Goal: Information Seeking & Learning: Learn about a topic

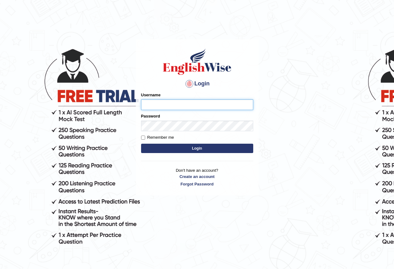
click at [164, 108] on input "Username" at bounding box center [197, 104] width 112 height 11
type input "HirokaM"
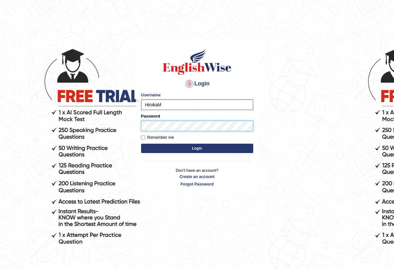
click at [141, 144] on button "Login" at bounding box center [197, 148] width 112 height 9
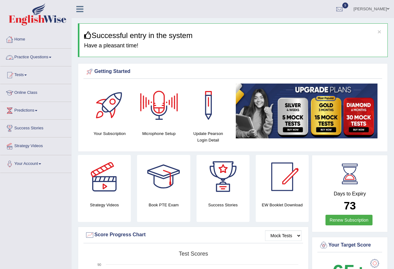
click at [35, 58] on link "Practice Questions" at bounding box center [35, 57] width 71 height 16
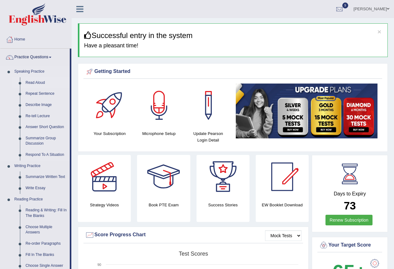
click at [31, 83] on link "Read Aloud" at bounding box center [46, 82] width 47 height 11
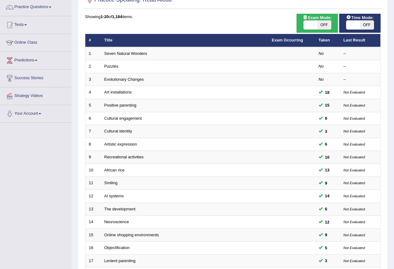
scroll to position [19, 0]
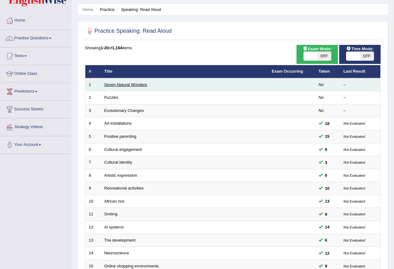
click at [122, 84] on link "Seven Natural Wonders" at bounding box center [125, 84] width 43 height 5
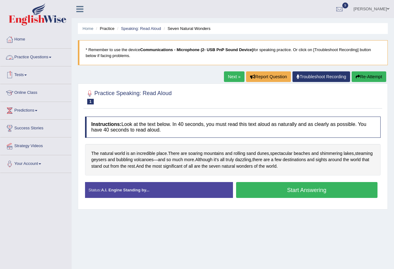
click at [27, 76] on link "Tests" at bounding box center [35, 74] width 71 height 16
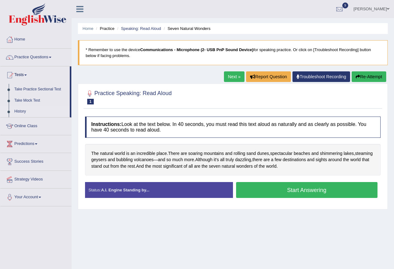
click at [20, 111] on link "History" at bounding box center [41, 111] width 58 height 11
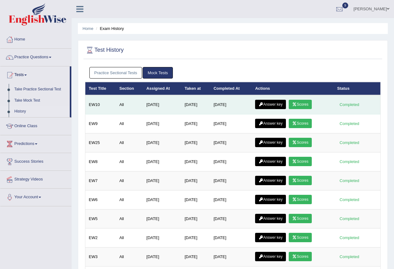
click at [307, 106] on link "Scores" at bounding box center [300, 104] width 23 height 9
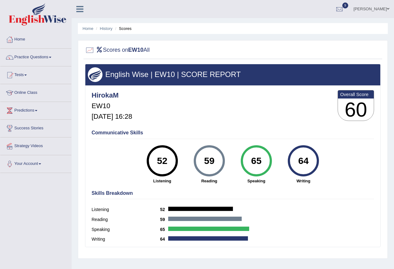
click at [40, 59] on link "Practice Questions" at bounding box center [35, 57] width 71 height 16
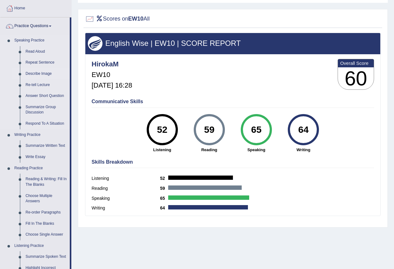
scroll to position [93, 0]
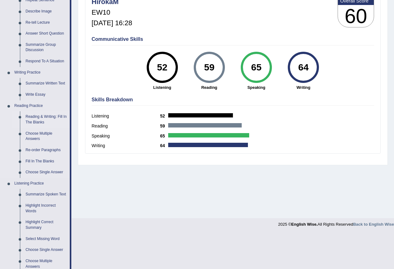
click at [41, 121] on link "Reading & Writing: Fill In The Blanks" at bounding box center [46, 119] width 47 height 17
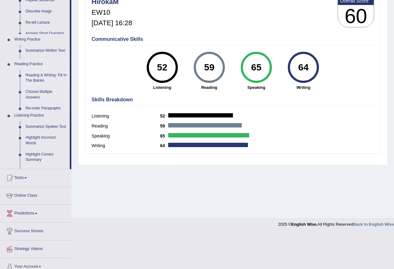
scroll to position [58, 0]
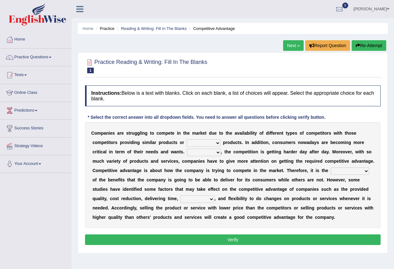
click at [199, 145] on select "constitution restitution substitution institution" at bounding box center [204, 142] width 34 height 7
select select "substitution"
click at [187, 139] on select "constitution restitution substitution institution" at bounding box center [204, 142] width 34 height 7
click at [196, 153] on select "However Instead Additionally Therefore" at bounding box center [204, 152] width 34 height 7
select select "Additionally"
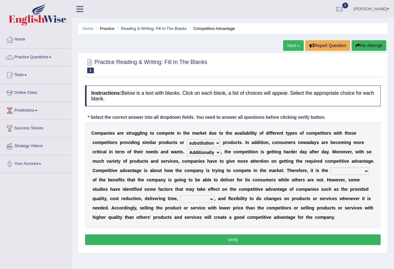
click at [187, 149] on select "However Instead Additionally Therefore" at bounding box center [204, 152] width 34 height 7
click at [349, 174] on select "dissemination ordination determination incarnation" at bounding box center [350, 170] width 38 height 7
select select "ordination"
click at [331, 167] on select "dissemination ordination determination incarnation" at bounding box center [350, 170] width 38 height 7
click at [190, 197] on select "captivation aggregation deprivation innovation" at bounding box center [197, 198] width 34 height 7
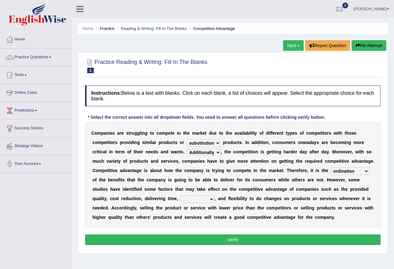
click at [180, 195] on select "captivation aggregation deprivation innovation" at bounding box center [197, 198] width 34 height 7
click at [202, 201] on select "captivation aggregation deprivation innovation" at bounding box center [197, 198] width 34 height 7
select select "captivation"
click at [180, 195] on select "captivation aggregation deprivation innovation" at bounding box center [197, 198] width 34 height 7
click at [245, 240] on button "Verify" at bounding box center [232, 239] width 295 height 11
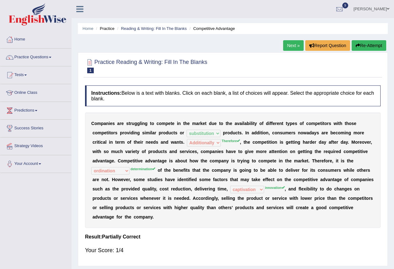
click at [366, 46] on button "Re-Attempt" at bounding box center [369, 45] width 35 height 11
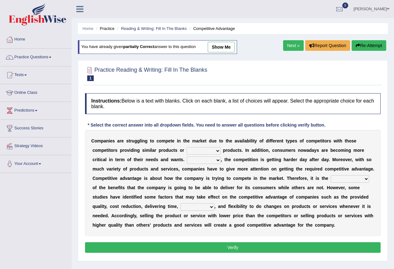
select select "substitution"
click at [187, 147] on select "constitution restitution substitution institution" at bounding box center [204, 150] width 34 height 7
click at [211, 159] on select "However Instead Additionally Therefore" at bounding box center [204, 159] width 34 height 7
click at [241, 152] on b "s" at bounding box center [240, 150] width 2 height 5
click at [218, 149] on select "constitution restitution substitution institution" at bounding box center [204, 150] width 34 height 7
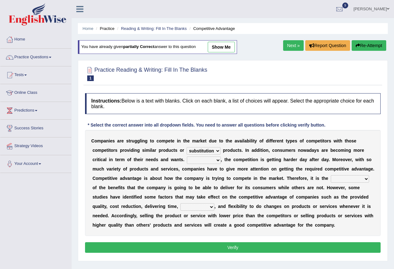
click at [248, 153] on div "C o m p a n i e s a r e s t r u g g l i n g t o c o m p e t e i n t h e m a r k…" at bounding box center [232, 183] width 295 height 106
click at [217, 160] on select "However Instead Additionally Therefore" at bounding box center [204, 159] width 34 height 7
select select "Therefore"
click at [187, 156] on select "However Instead Additionally Therefore" at bounding box center [204, 159] width 34 height 7
click at [348, 177] on select "dissemination ordination determination incarnation" at bounding box center [350, 178] width 38 height 7
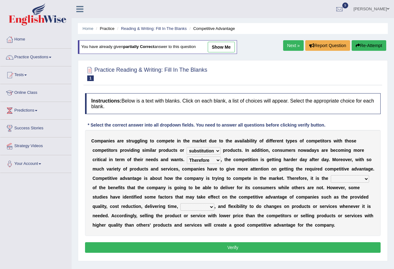
select select "determination"
click at [331, 175] on select "dissemination ordination determination incarnation" at bounding box center [350, 178] width 38 height 7
click at [210, 207] on select "captivation aggregation deprivation innovation" at bounding box center [197, 206] width 34 height 7
select select "innovation"
click at [180, 203] on select "captivation aggregation deprivation innovation" at bounding box center [197, 206] width 34 height 7
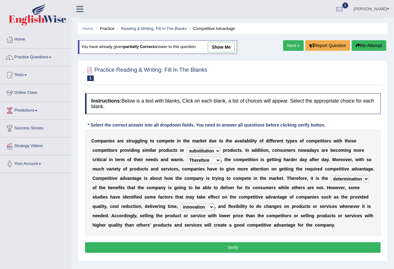
click at [239, 247] on button "Verify" at bounding box center [232, 247] width 295 height 11
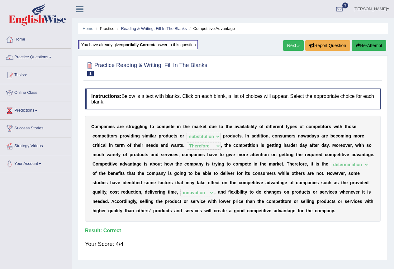
click at [373, 43] on button "Re-Attempt" at bounding box center [369, 45] width 35 height 11
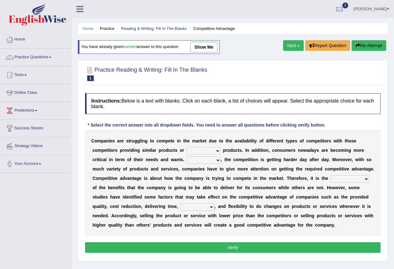
click at [212, 149] on select "constitution restitution substitution institution" at bounding box center [204, 150] width 34 height 7
select select "substitution"
click at [187, 147] on select "constitution restitution substitution institution" at bounding box center [204, 150] width 34 height 7
click at [215, 158] on select "However Instead Additionally Therefore" at bounding box center [204, 159] width 34 height 7
select select "Therefore"
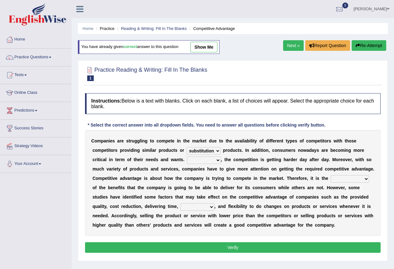
click at [187, 156] on select "However Instead Additionally Therefore" at bounding box center [204, 159] width 34 height 7
click at [357, 179] on select "dissemination ordination determination incarnation" at bounding box center [350, 178] width 38 height 7
select select "determination"
click at [331, 175] on select "dissemination ordination determination incarnation" at bounding box center [350, 178] width 38 height 7
click at [196, 206] on select "captivation aggregation deprivation innovation" at bounding box center [197, 206] width 34 height 7
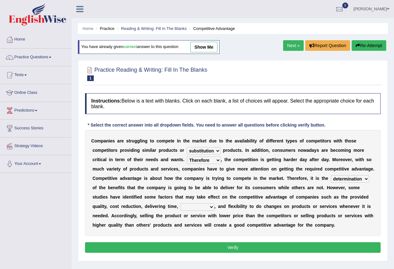
select select "innovation"
click at [180, 203] on select "captivation aggregation deprivation innovation" at bounding box center [197, 206] width 34 height 7
click at [214, 149] on select "constitution restitution substitution institution" at bounding box center [204, 150] width 34 height 7
click at [315, 140] on b "p" at bounding box center [316, 140] width 3 height 5
click at [363, 178] on select "dissemination ordination determination incarnation" at bounding box center [350, 178] width 38 height 7
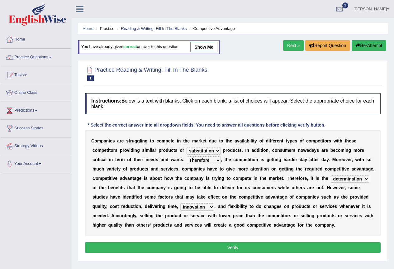
click at [267, 170] on b "n" at bounding box center [267, 168] width 3 height 5
click at [202, 207] on select "captivation aggregation deprivation innovation" at bounding box center [197, 206] width 34 height 7
click at [20, 72] on link "Tests" at bounding box center [35, 74] width 71 height 16
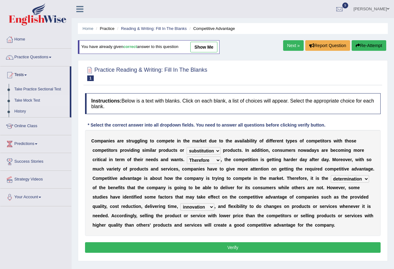
click at [29, 99] on link "Take Mock Test" at bounding box center [41, 100] width 58 height 11
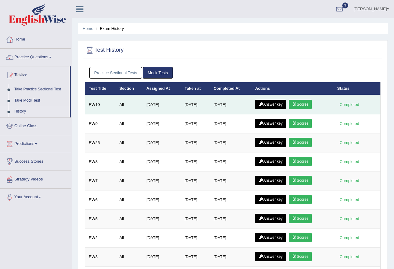
click at [277, 104] on link "Answer key" at bounding box center [270, 104] width 31 height 9
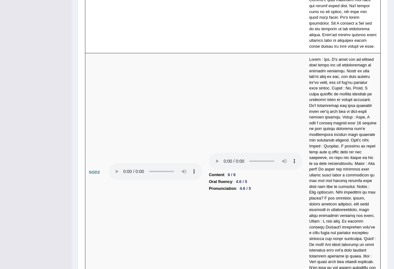
scroll to position [2431, 0]
